Goal: Information Seeking & Learning: Find specific page/section

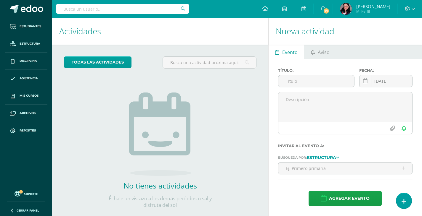
click at [162, 7] on input "text" at bounding box center [122, 9] width 133 height 10
type input "ALBA SAENZ"
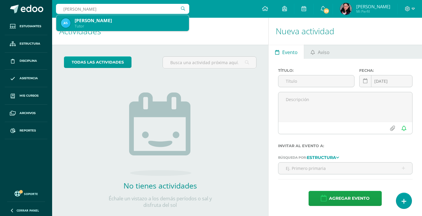
click at [114, 25] on div "Tutor" at bounding box center [130, 26] width 110 height 5
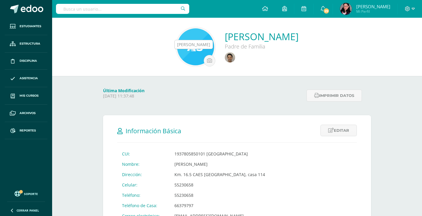
click at [225, 56] on img at bounding box center [230, 57] width 10 height 10
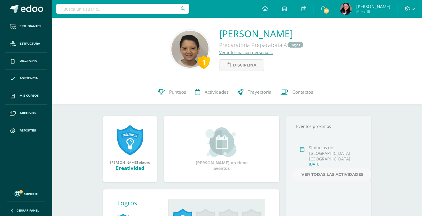
click at [138, 7] on input "text" at bounding box center [122, 9] width 133 height 10
type input "GARCÍA SALAS"
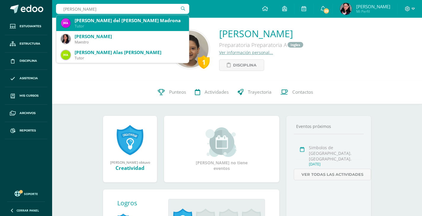
click at [101, 27] on div "Tutor" at bounding box center [130, 26] width 110 height 5
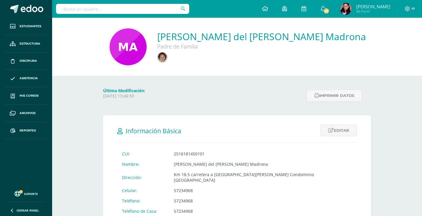
click at [149, 10] on input "text" at bounding box center [122, 9] width 133 height 10
type input "JESSICA RODRIGUEZ"
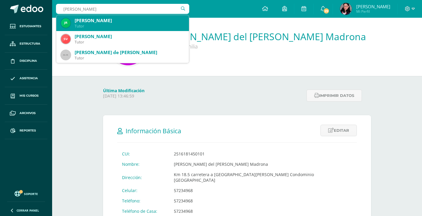
click at [120, 24] on div "Tutor" at bounding box center [130, 26] width 110 height 5
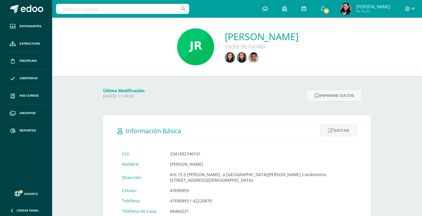
click at [124, 10] on input "text" at bounding box center [122, 9] width 133 height 10
type input "MARTHA HERNANDEZ"
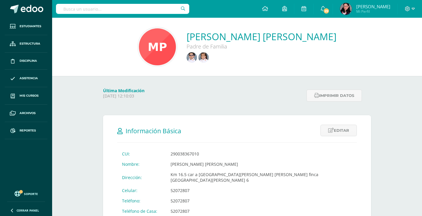
click at [123, 9] on input "text" at bounding box center [122, 9] width 133 height 10
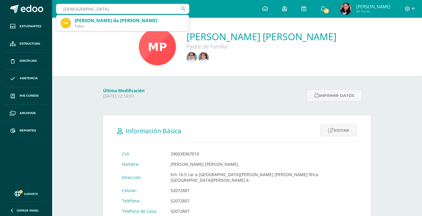
type input "DEISY"
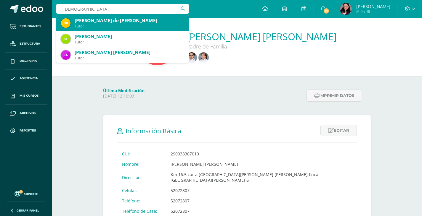
click at [123, 25] on div "Tutor" at bounding box center [130, 26] width 110 height 5
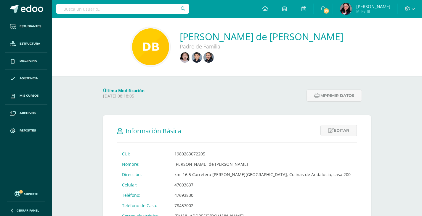
click at [62, 10] on input "text" at bounding box center [122, 9] width 133 height 10
type input "[PERSON_NAME]"
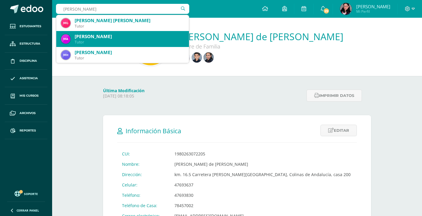
click at [134, 38] on div "[PERSON_NAME]" at bounding box center [130, 36] width 110 height 6
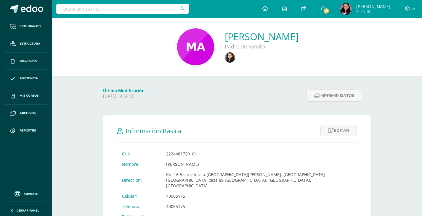
click at [128, 9] on input "text" at bounding box center [122, 9] width 133 height 10
type input "[PERSON_NAME]"
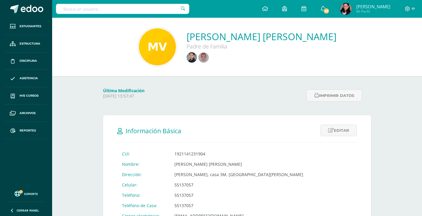
click at [170, 13] on input "text" at bounding box center [122, 9] width 133 height 10
type input "[PERSON_NAME]"
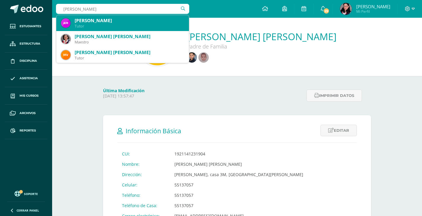
click at [155, 21] on div "[PERSON_NAME]" at bounding box center [130, 20] width 110 height 6
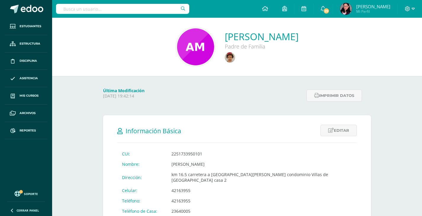
click at [133, 6] on input "text" at bounding box center [122, 9] width 133 height 10
type input "YULIANA MENEGAZO"
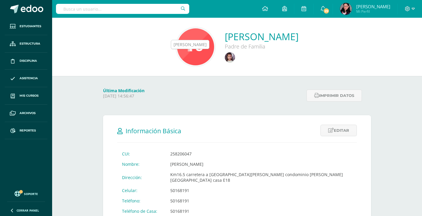
click at [225, 60] on img at bounding box center [230, 57] width 10 height 10
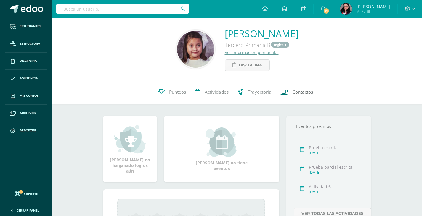
click at [299, 93] on span "Contactos" at bounding box center [302, 92] width 21 height 6
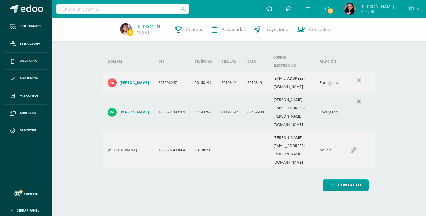
click at [77, 8] on input "text" at bounding box center [122, 9] width 133 height 10
type input "ELFERA DE ESCOBAR"
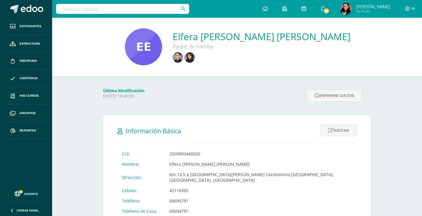
click at [144, 7] on input "text" at bounding box center [122, 9] width 133 height 10
type input "[PERSON_NAME]"
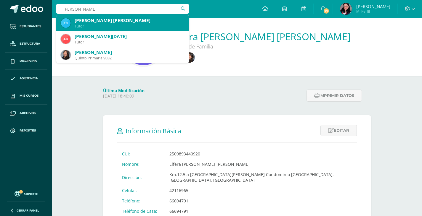
click at [149, 22] on div "[PERSON_NAME] [PERSON_NAME]" at bounding box center [130, 20] width 110 height 6
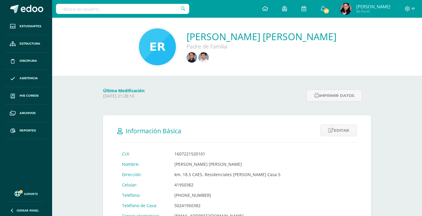
click at [136, 9] on input "text" at bounding box center [122, 9] width 133 height 10
type input "tatiana franco"
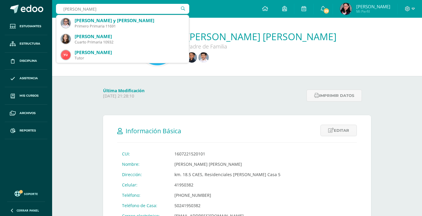
scroll to position [400, 0]
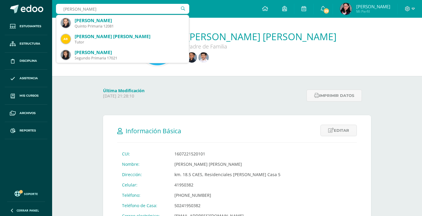
type input "tatiana"
type input "franco herrera"
click at [225, 73] on div "Eneyda Lucrecia Ramós Machan De García Padre de Familia" at bounding box center [237, 47] width 370 height 58
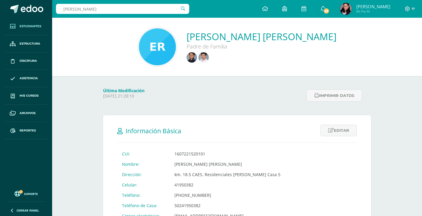
click at [29, 27] on span "Estudiantes" at bounding box center [31, 26] width 22 height 5
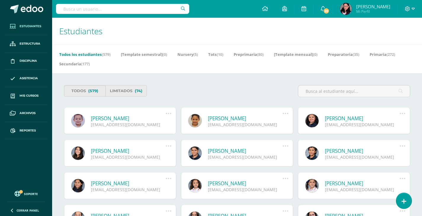
click at [70, 9] on input "text" at bounding box center [122, 9] width 133 height 10
type input "[PERSON_NAME]"
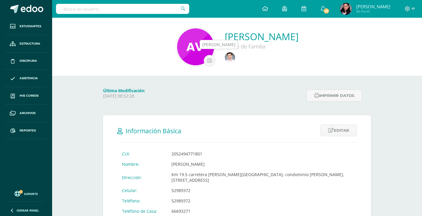
click at [234, 55] on img at bounding box center [230, 57] width 10 height 10
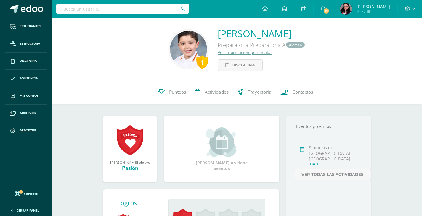
click at [135, 11] on input "text" at bounding box center [122, 9] width 133 height 10
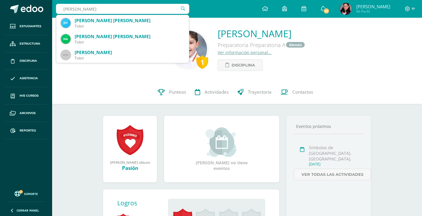
type input "dunia yanez"
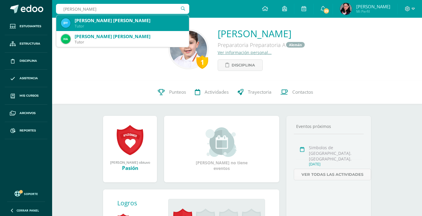
click at [132, 22] on div "[PERSON_NAME] [PERSON_NAME]" at bounding box center [130, 20] width 110 height 6
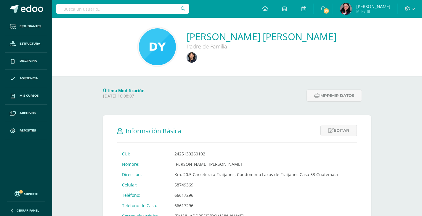
click at [164, 12] on input "text" at bounding box center [122, 9] width 133 height 10
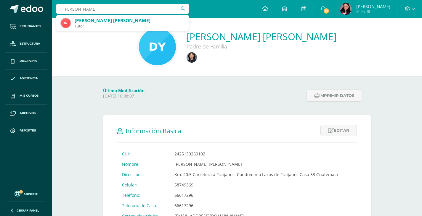
type input "[PERSON_NAME]"
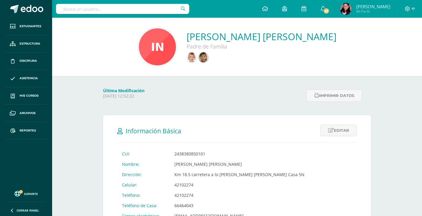
click at [105, 6] on input "text" at bounding box center [122, 9] width 133 height 10
type input "karen de ordoñez"
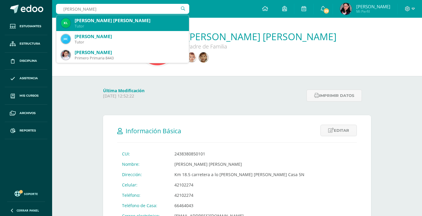
click at [104, 25] on div "Tutor" at bounding box center [130, 26] width 110 height 5
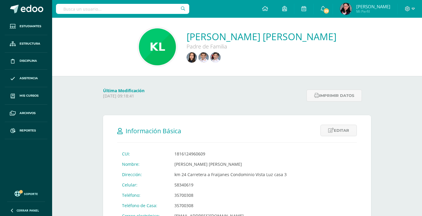
click at [91, 8] on input "text" at bounding box center [122, 9] width 133 height 10
type input "[PERSON_NAME]"
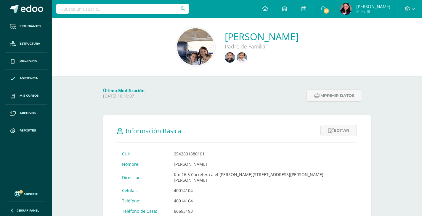
click at [129, 10] on input "text" at bounding box center [122, 9] width 133 height 10
type input "lissi padilla"
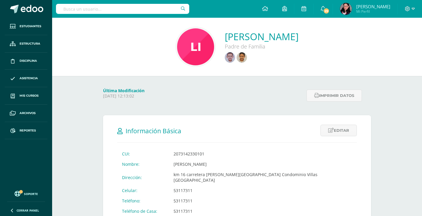
click at [164, 8] on input "text" at bounding box center [122, 9] width 133 height 10
type input "suzanne de najera"
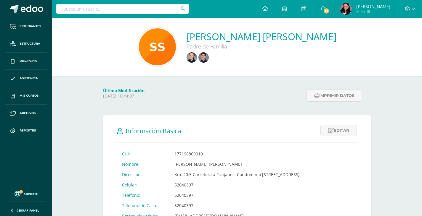
click at [164, 8] on input "text" at bounding box center [122, 9] width 133 height 10
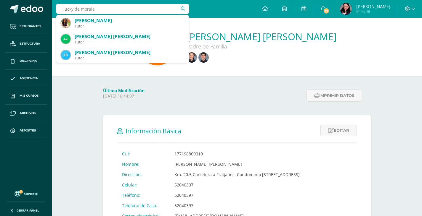
type input "lucky [PERSON_NAME]"
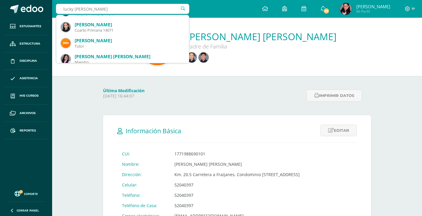
scroll to position [24, 0]
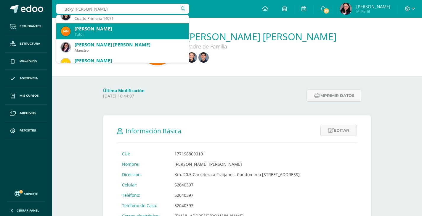
click at [158, 35] on div "Tutor" at bounding box center [130, 34] width 110 height 5
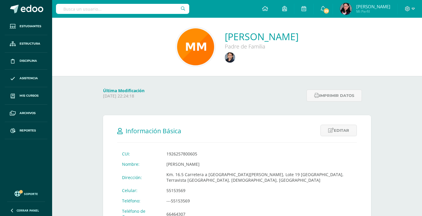
click at [163, 12] on input "text" at bounding box center [122, 9] width 133 height 10
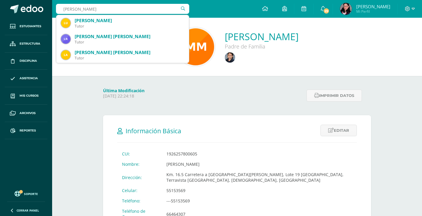
type input "[PERSON_NAME]"
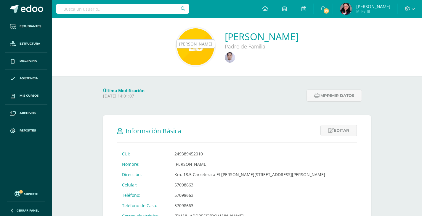
click at [225, 60] on img at bounding box center [230, 57] width 10 height 10
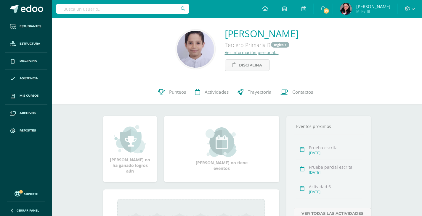
click at [145, 9] on input "text" at bounding box center [122, 9] width 133 height 10
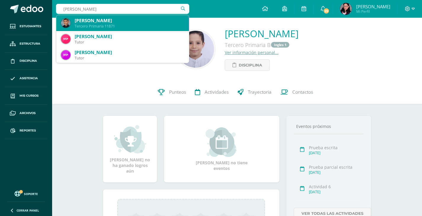
type input "martha moguel"
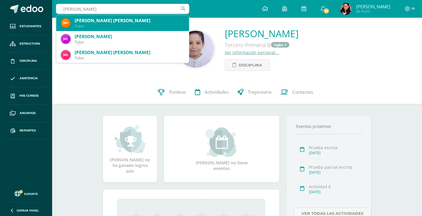
click at [128, 24] on div "Tutor" at bounding box center [130, 26] width 110 height 5
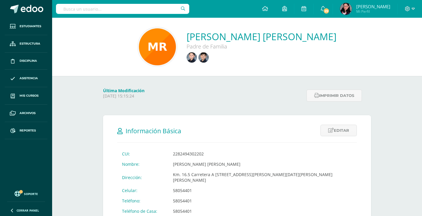
click at [150, 6] on input "text" at bounding box center [122, 9] width 133 height 10
type input "ninfa pineda"
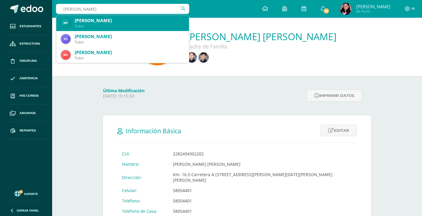
click at [136, 26] on div "Tutor" at bounding box center [130, 26] width 110 height 5
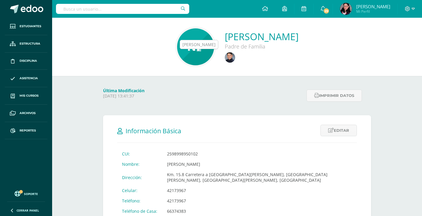
click at [225, 58] on img at bounding box center [230, 57] width 10 height 10
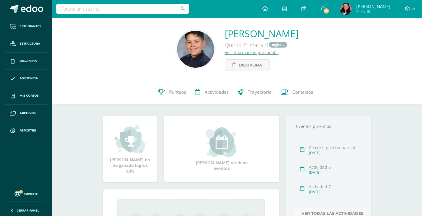
click at [107, 9] on input "text" at bounding box center [122, 9] width 133 height 10
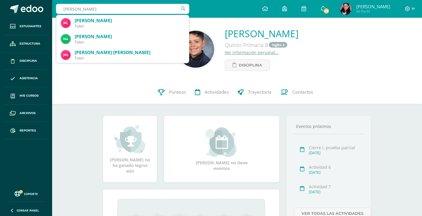
type input "barrascout"
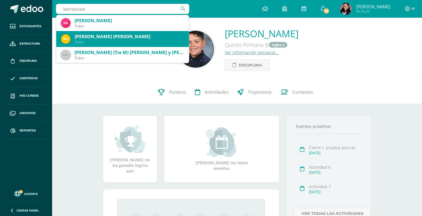
click at [104, 39] on div "[PERSON_NAME] [PERSON_NAME]" at bounding box center [130, 36] width 110 height 6
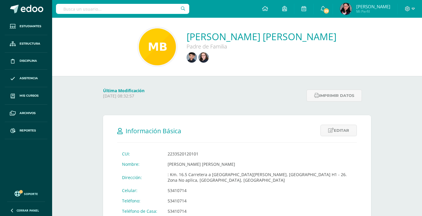
click at [155, 10] on input "text" at bounding box center [122, 9] width 133 height 10
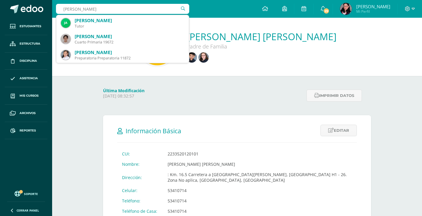
type input "[PERSON_NAME]"
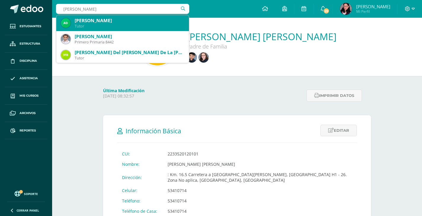
click at [154, 19] on div "[PERSON_NAME]" at bounding box center [130, 20] width 110 height 6
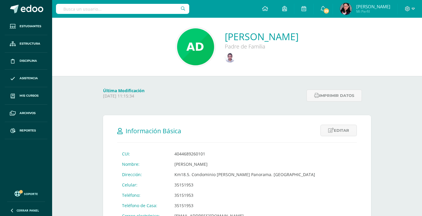
click at [162, 15] on div at bounding box center [122, 9] width 133 height 18
click at [161, 9] on input "text" at bounding box center [122, 9] width 133 height 10
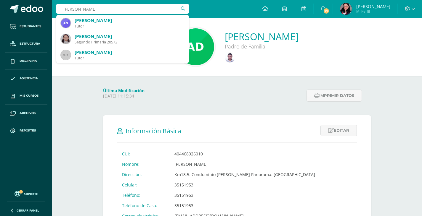
type input "andrea pinzó"
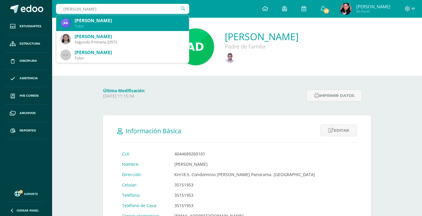
click at [119, 25] on div "Tutor" at bounding box center [130, 26] width 110 height 5
